Goal: Transaction & Acquisition: Purchase product/service

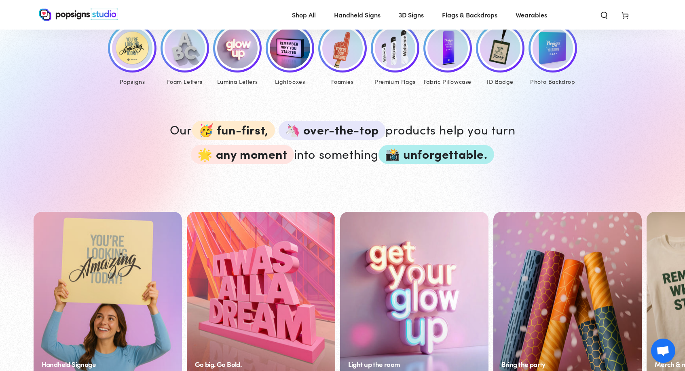
scroll to position [424, 0]
click at [340, 62] on img at bounding box center [343, 48] width 40 height 40
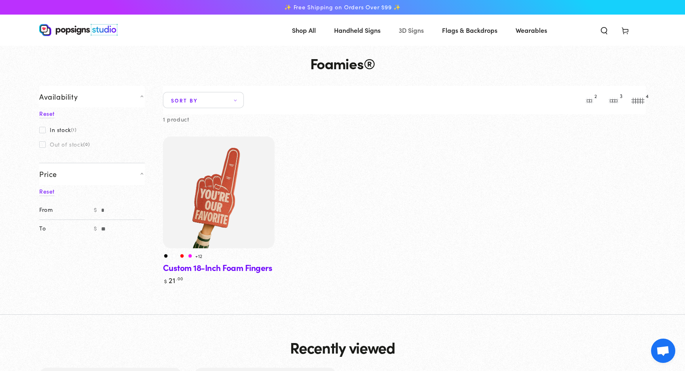
click at [403, 33] on span "3D Signs" at bounding box center [411, 30] width 25 height 12
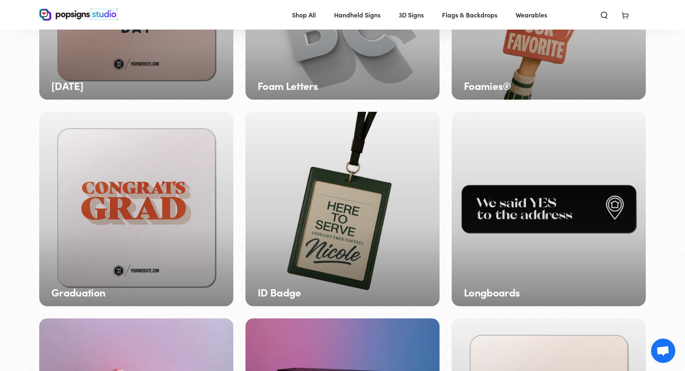
scroll to position [612, 0]
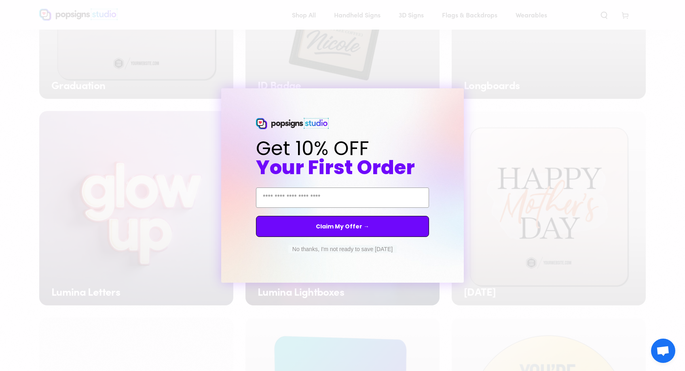
click at [466, 98] on circle "Close dialog" at bounding box center [465, 96] width 8 height 8
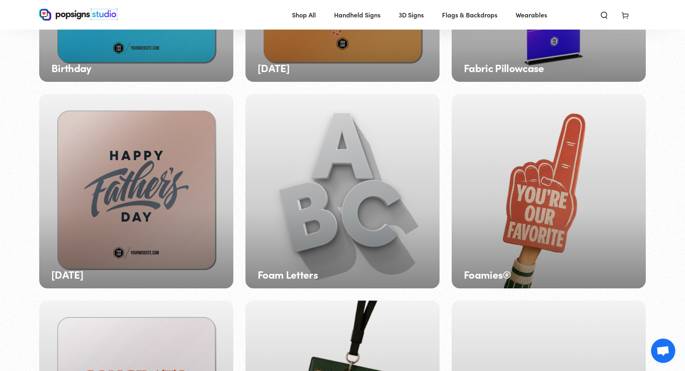
scroll to position [216, 0]
click at [388, 205] on div "Foam Letters" at bounding box center [343, 191] width 194 height 194
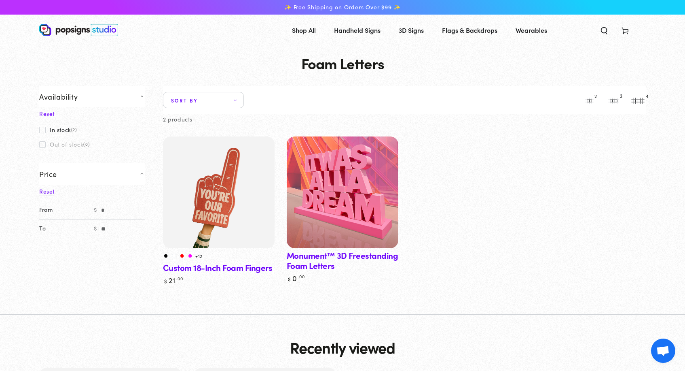
click at [366, 221] on img at bounding box center [342, 192] width 115 height 115
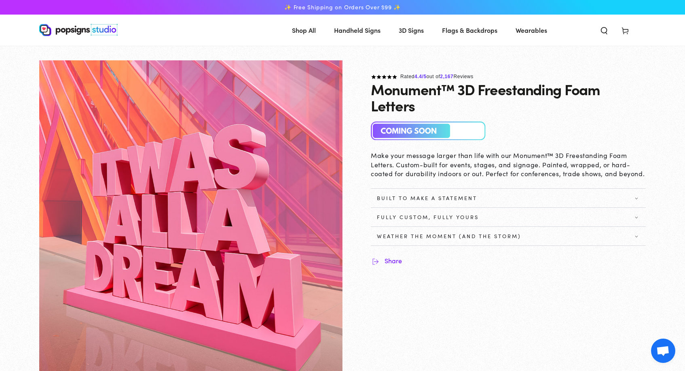
drag, startPoint x: 370, startPoint y: 89, endPoint x: 407, endPoint y: 104, distance: 40.0
click at [408, 104] on div "Rated 4.4 /5 out of 2,167 Reviews Monument™ 3D Freestanding Foam Letters Make y…" at bounding box center [494, 162] width 303 height 205
click at [452, 98] on h1 "Monument™ 3D Freestanding Foam Letters" at bounding box center [508, 97] width 275 height 32
drag, startPoint x: 372, startPoint y: 87, endPoint x: 424, endPoint y: 108, distance: 55.8
click at [424, 108] on h1 "Monument™ 3D Freestanding Foam Letters" at bounding box center [508, 97] width 275 height 32
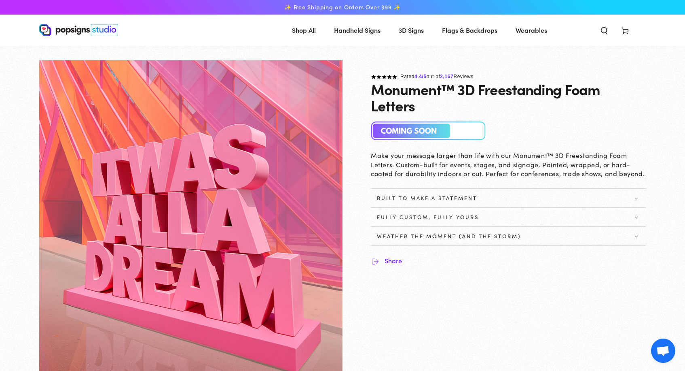
copy h1 "Monument™ 3D Freestanding Foam Letters"
